Goal: Task Accomplishment & Management: Use online tool/utility

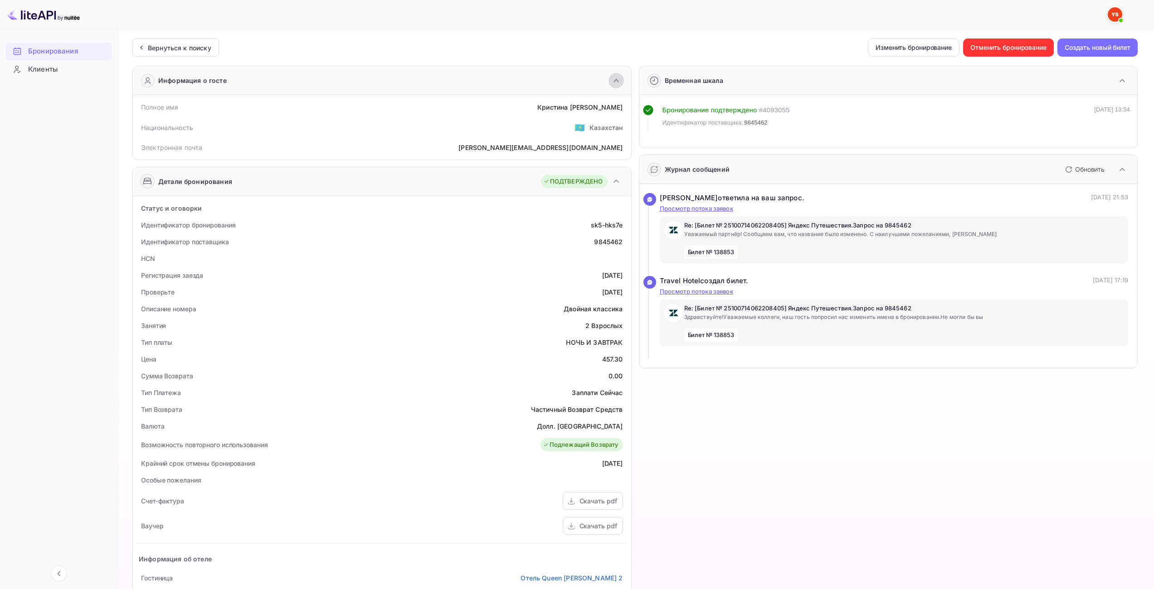
click at [616, 85] on icon "button" at bounding box center [616, 80] width 11 height 11
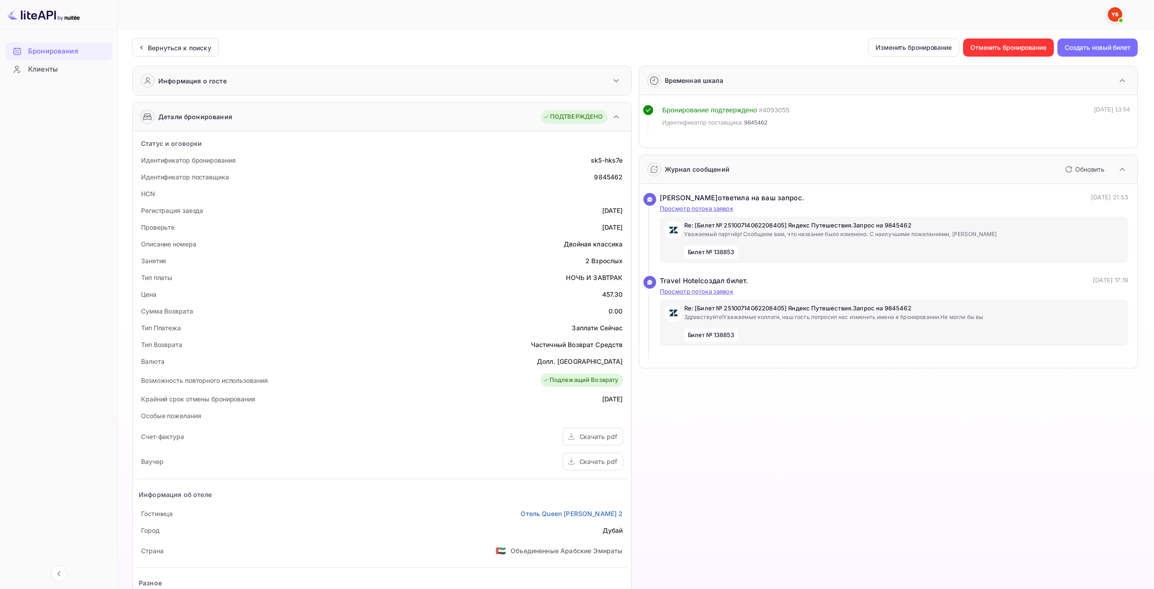
click at [616, 85] on icon "button" at bounding box center [616, 80] width 11 height 11
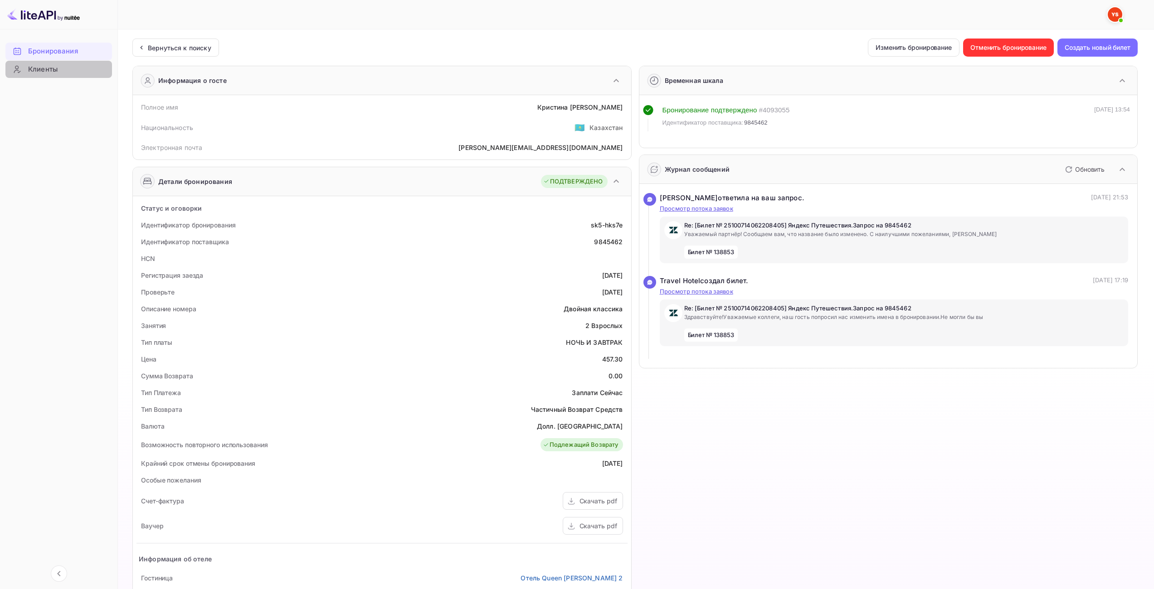
click at [78, 71] on div "Клиенты" at bounding box center [67, 69] width 79 height 10
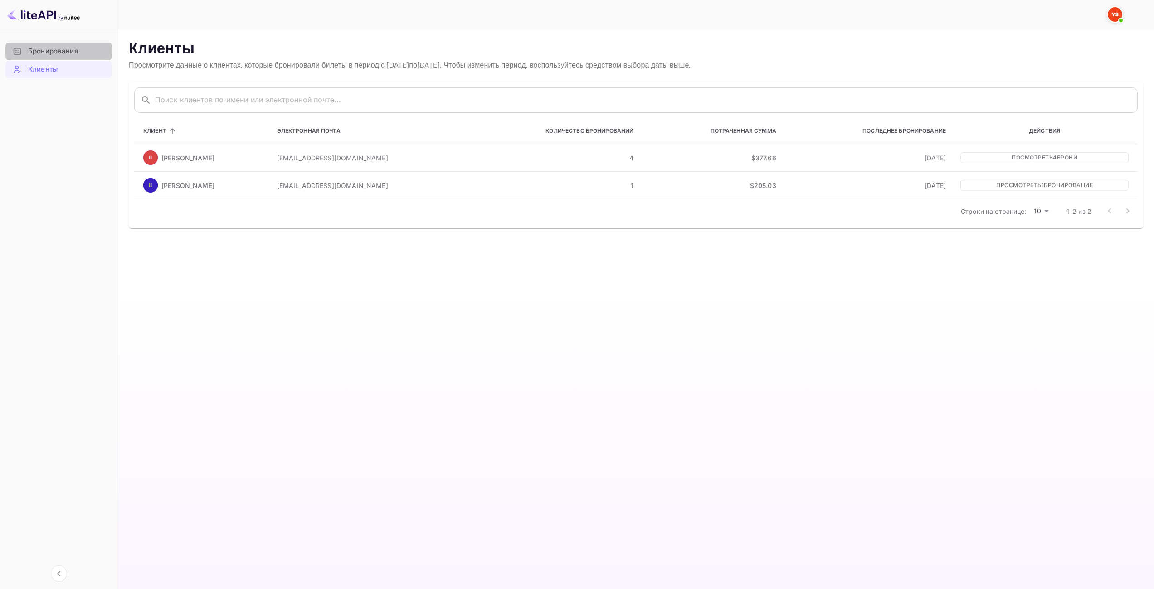
click at [74, 52] on ya-tr-span "Бронирования" at bounding box center [53, 51] width 50 height 10
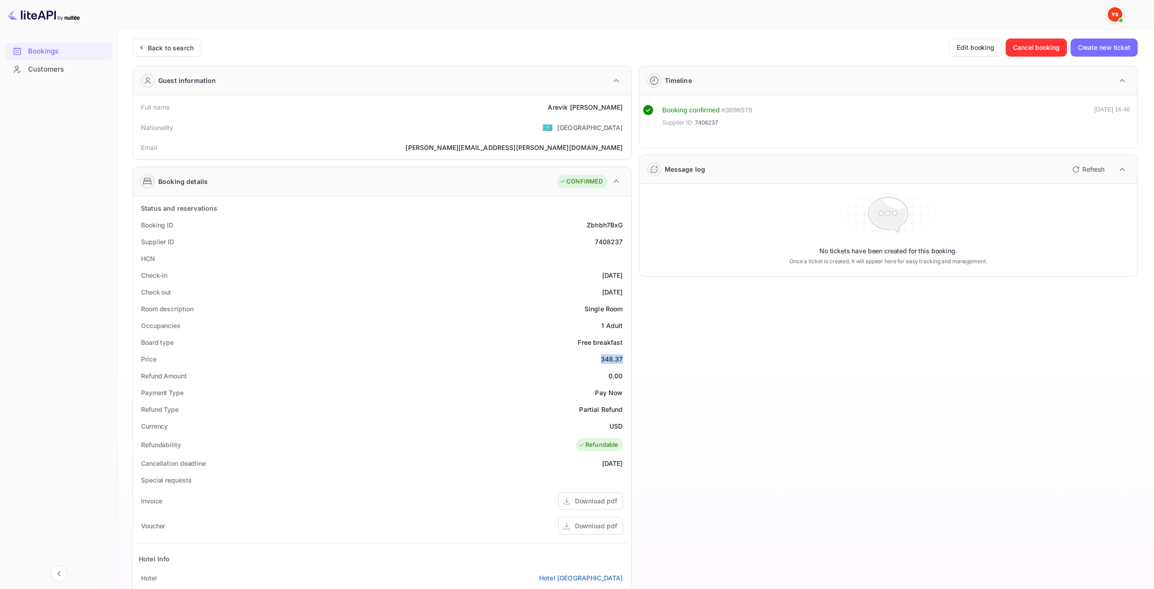
drag, startPoint x: 601, startPoint y: 360, endPoint x: 621, endPoint y: 359, distance: 20.4
click at [621, 359] on div "348.37" at bounding box center [612, 359] width 22 height 10
copy div "348.37"
drag, startPoint x: 609, startPoint y: 430, endPoint x: 621, endPoint y: 426, distance: 11.9
click at [621, 426] on div "USD" at bounding box center [615, 427] width 13 height 10
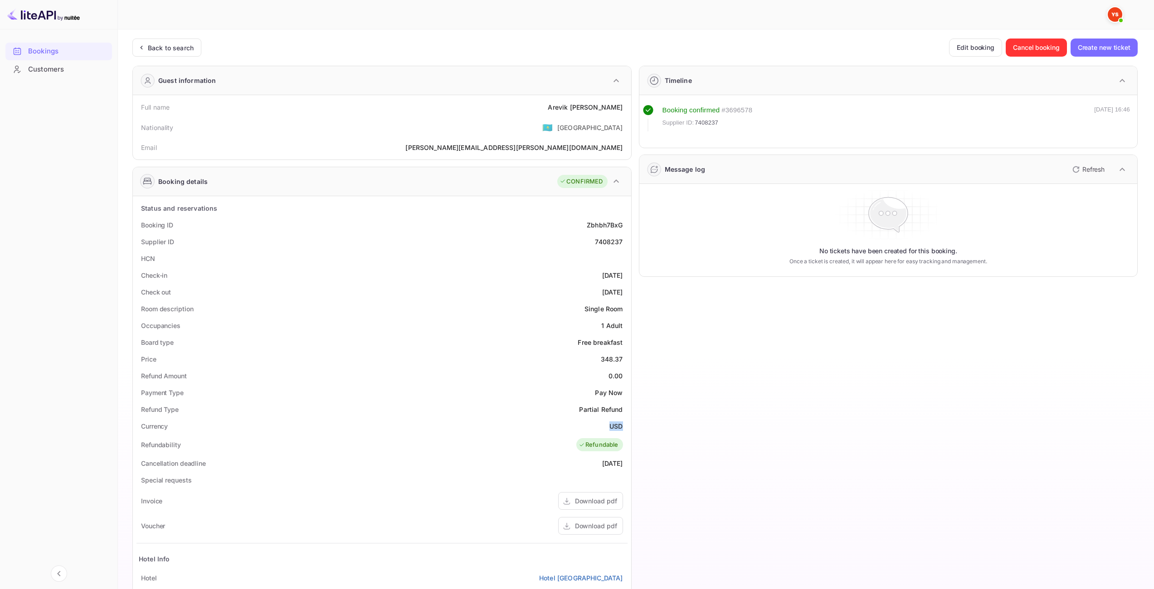
copy div "USD"
